Goal: Navigation & Orientation: Understand site structure

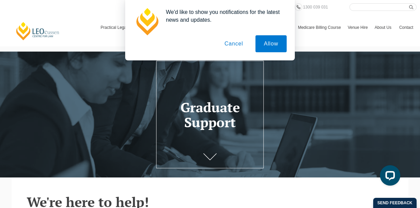
click at [234, 46] on button "Cancel" at bounding box center [234, 43] width 36 height 17
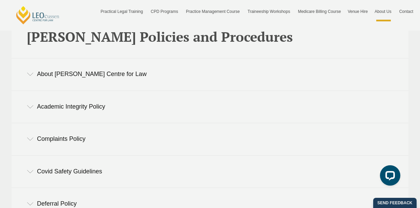
scroll to position [167, 0]
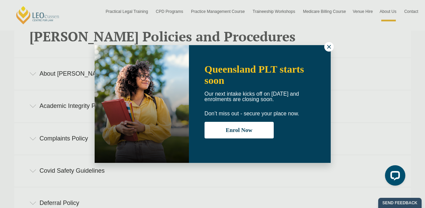
drag, startPoint x: 421, startPoint y: 21, endPoint x: 423, endPoint y: 78, distance: 56.7
click at [330, 47] on icon at bounding box center [329, 47] width 4 height 4
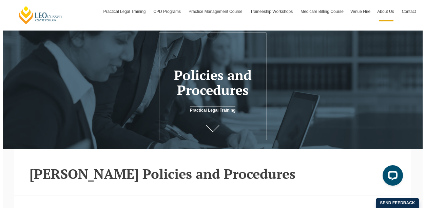
scroll to position [19, 0]
